Goal: Information Seeking & Learning: Find specific fact

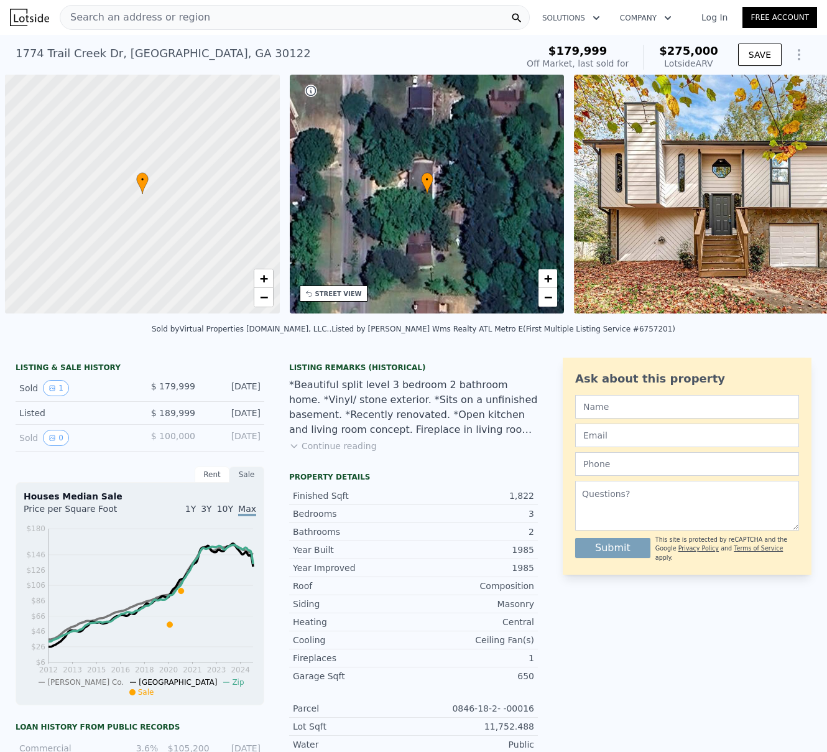
click at [107, 15] on span "Search an address or region" at bounding box center [135, 17] width 150 height 15
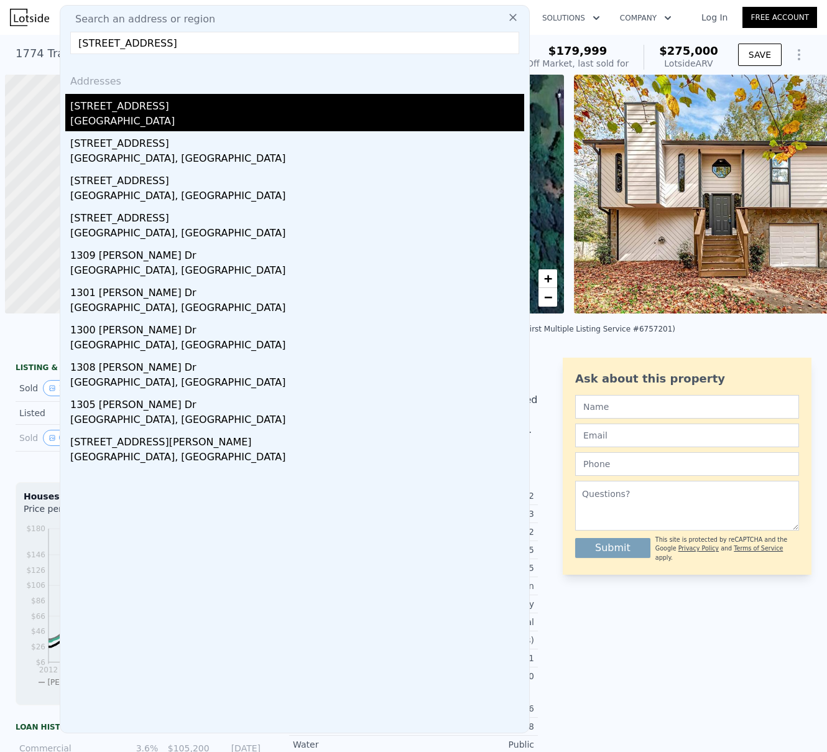
type input "[STREET_ADDRESS]"
click at [119, 97] on div "[STREET_ADDRESS]" at bounding box center [297, 104] width 454 height 20
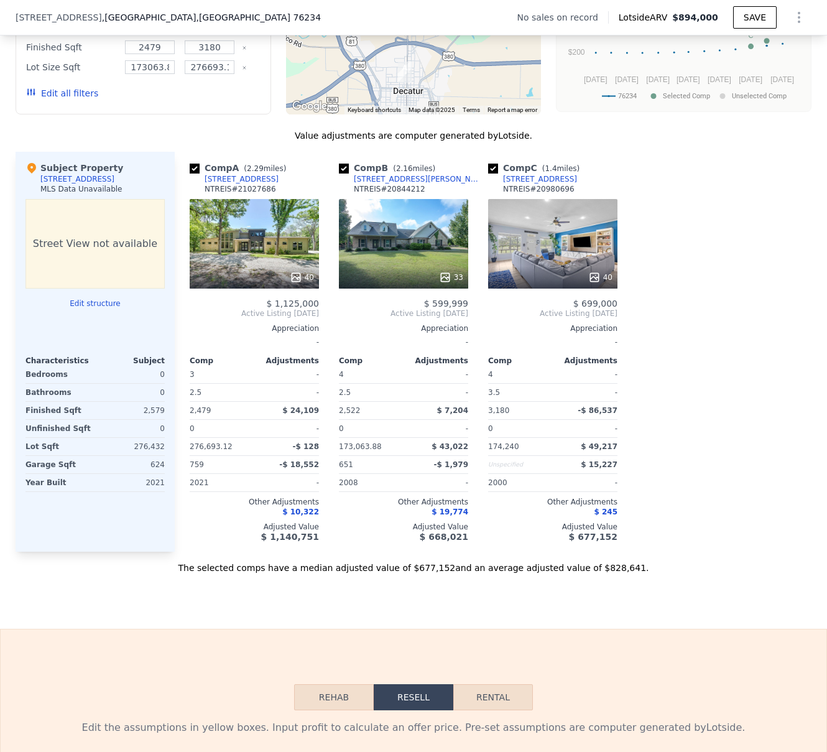
scroll to position [1090, 0]
click at [250, 253] on div "40" at bounding box center [254, 245] width 129 height 90
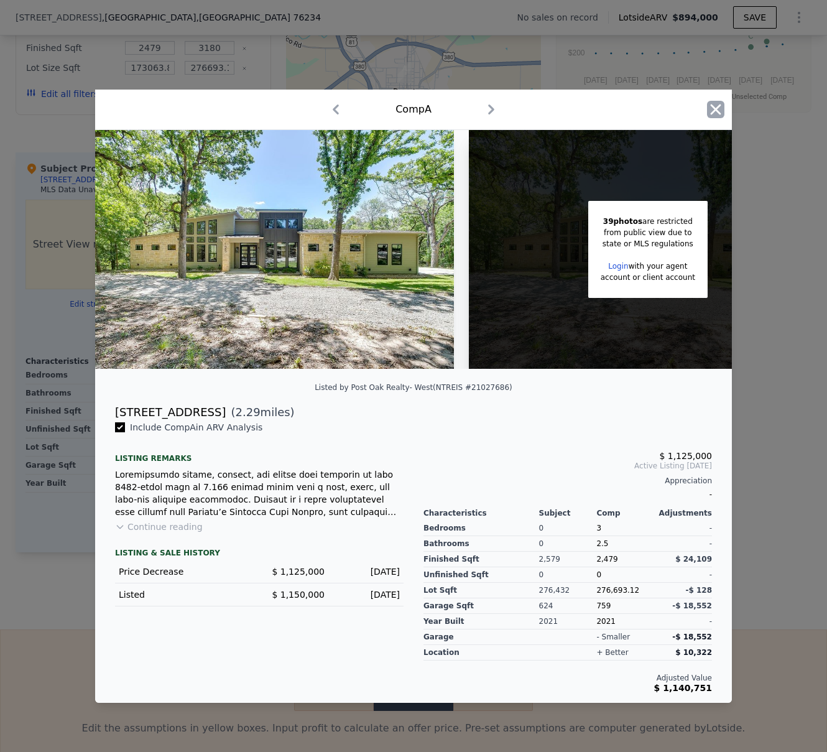
click at [716, 104] on icon "button" at bounding box center [716, 109] width 11 height 11
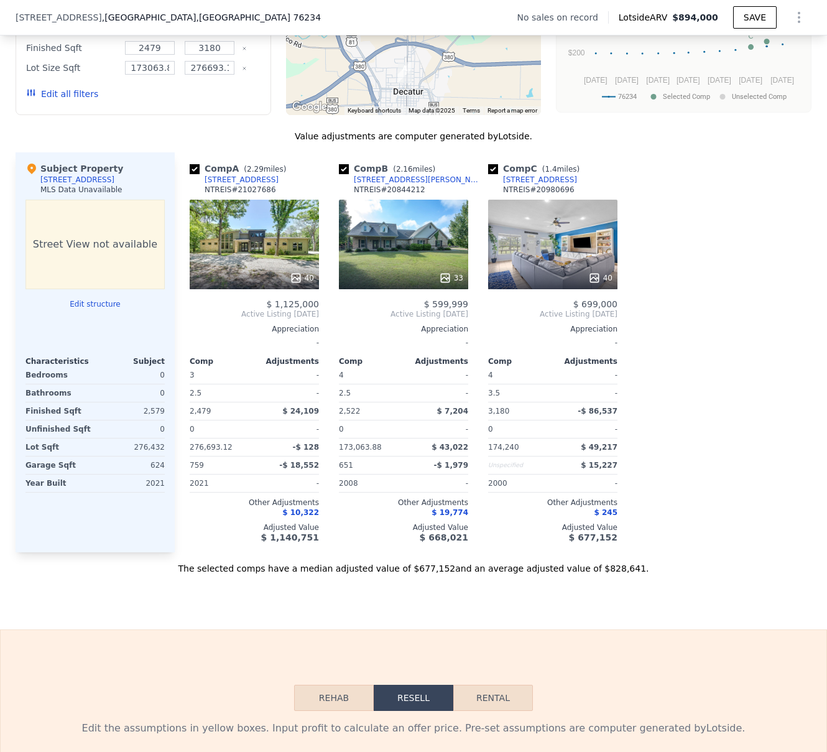
click at [249, 282] on div "40" at bounding box center [254, 278] width 119 height 12
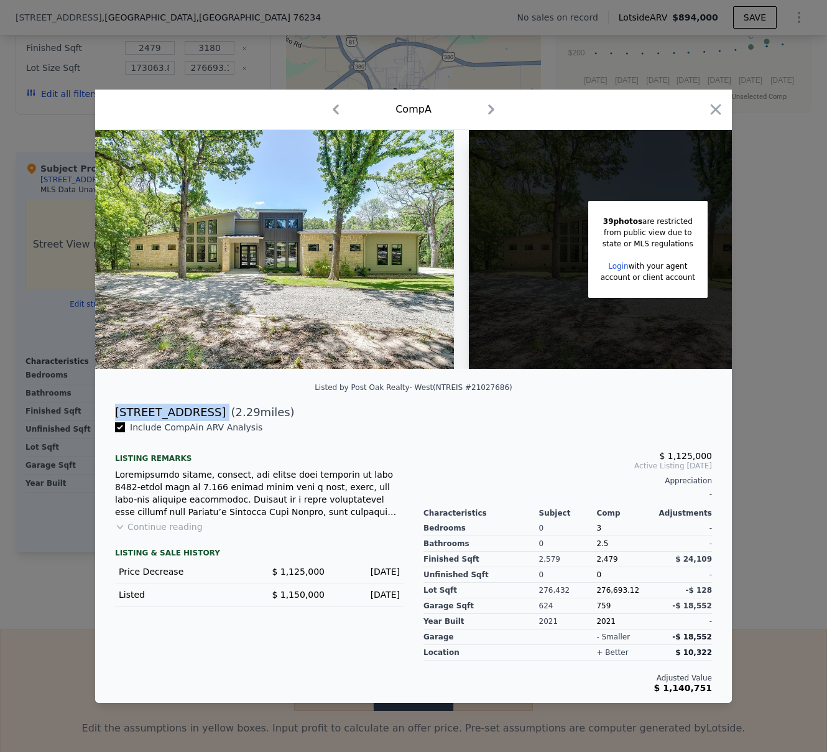
drag, startPoint x: 198, startPoint y: 417, endPoint x: 114, endPoint y: 417, distance: 83.3
click at [114, 417] on div "[STREET_ADDRESS] ( 2.29 miles)" at bounding box center [413, 412] width 617 height 17
copy div "[STREET_ADDRESS]"
